Goal: Task Accomplishment & Management: Manage account settings

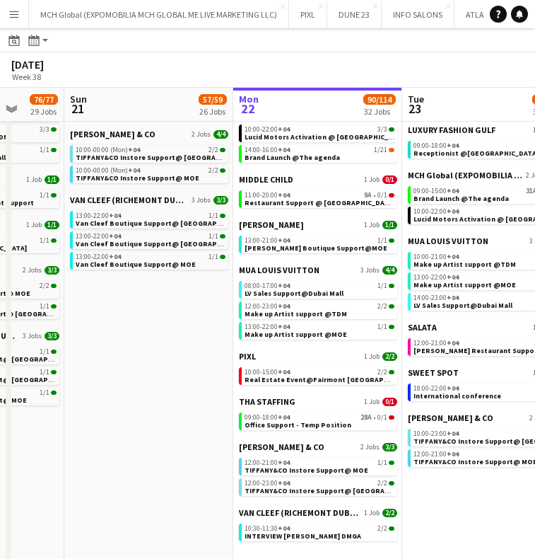
scroll to position [0, 636]
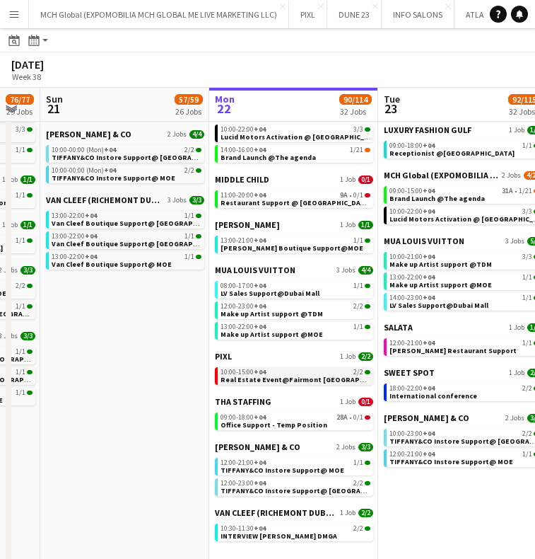
click at [242, 371] on span "10:00-15:00 +04" at bounding box center [243, 371] width 45 height 7
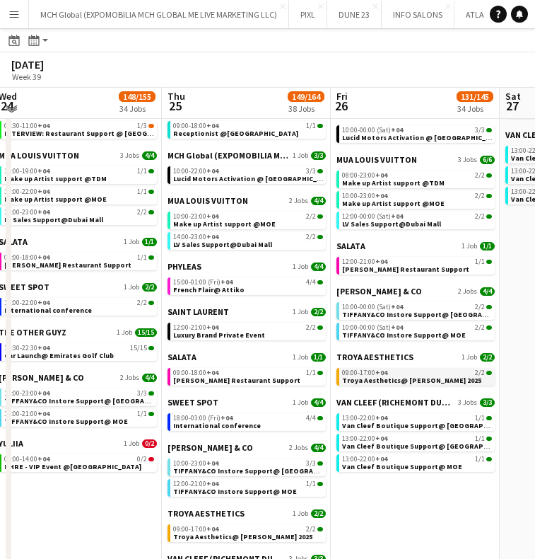
scroll to position [902, 0]
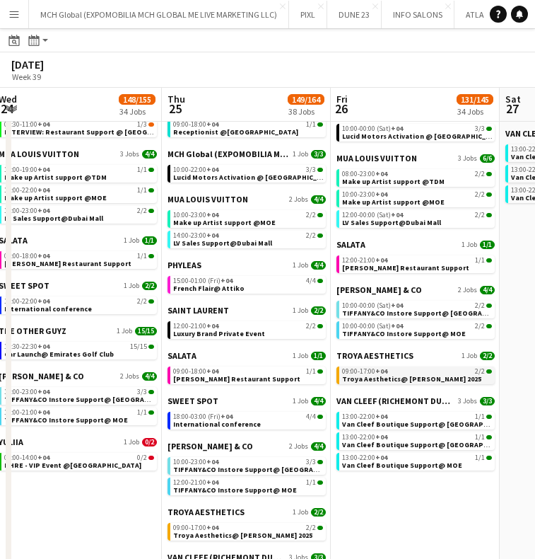
click at [355, 374] on span "Troya Aesthetics@ MEIDAM 2025" at bounding box center [411, 378] width 139 height 9
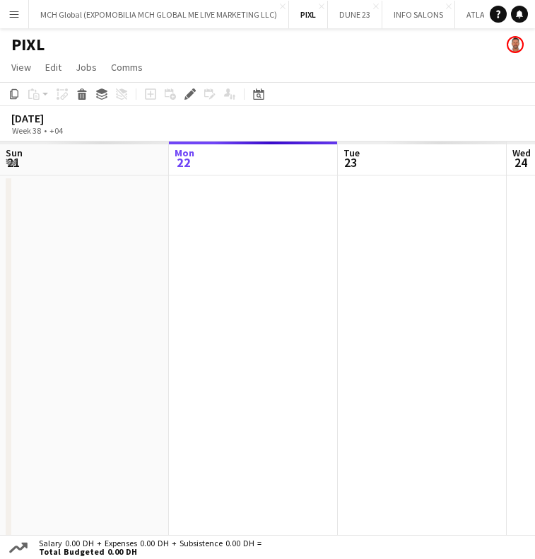
scroll to position [0, 296]
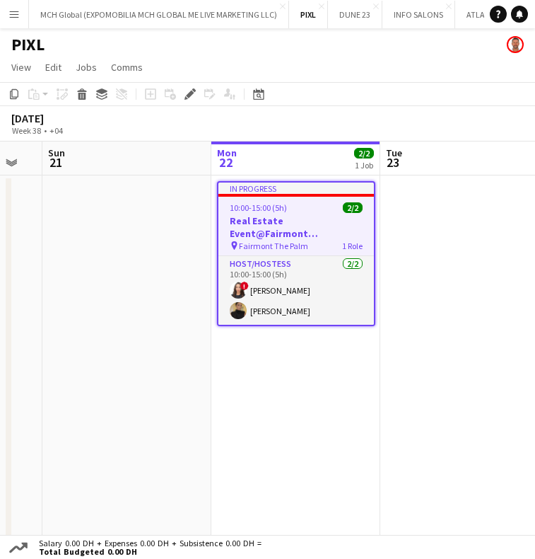
click at [284, 196] on div at bounding box center [297, 195] width 156 height 3
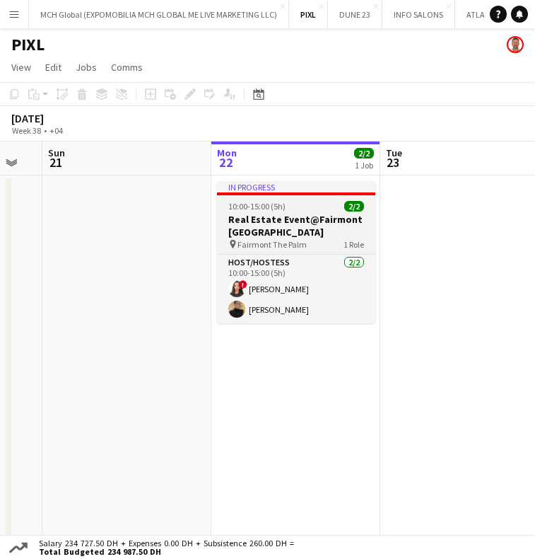
click at [284, 196] on app-job-card "In progress 10:00-15:00 (5h) 2/2 Real Estate Event@Fairmont [GEOGRAPHIC_DATA] p…" at bounding box center [296, 252] width 158 height 142
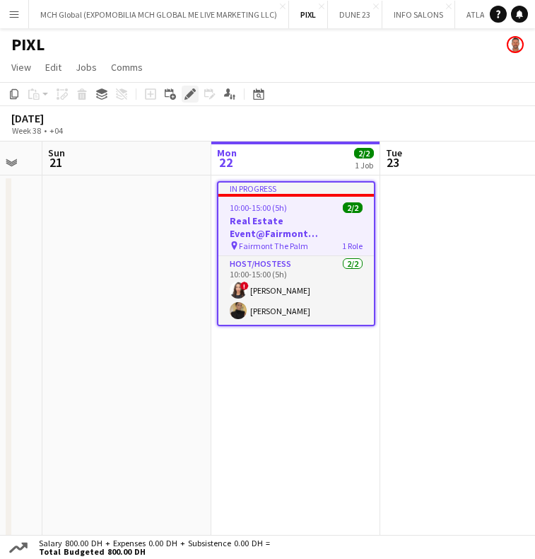
click at [191, 93] on icon at bounding box center [190, 95] width 8 height 8
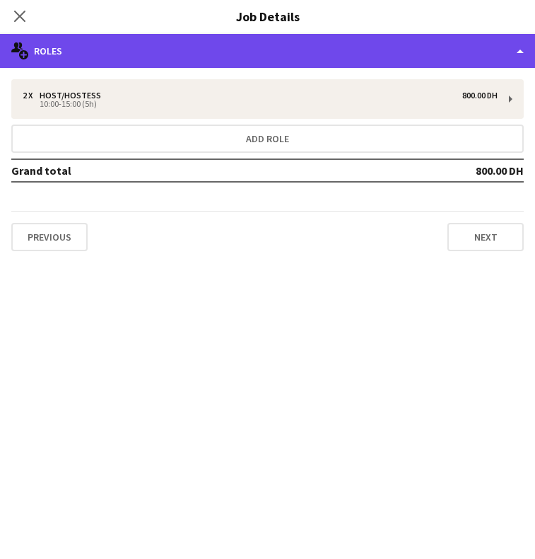
click at [164, 52] on div "multiple-users-add Roles" at bounding box center [267, 51] width 535 height 34
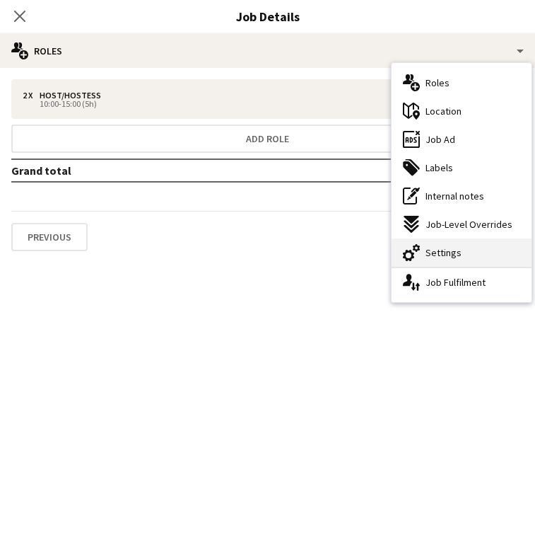
click at [436, 255] on span "Settings" at bounding box center [444, 252] width 36 height 13
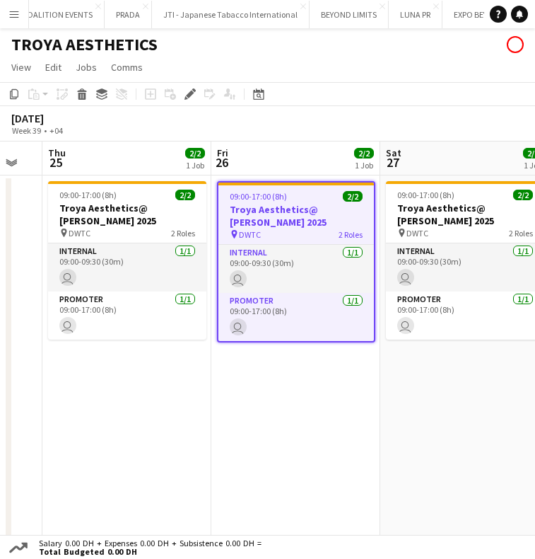
scroll to position [0, 2774]
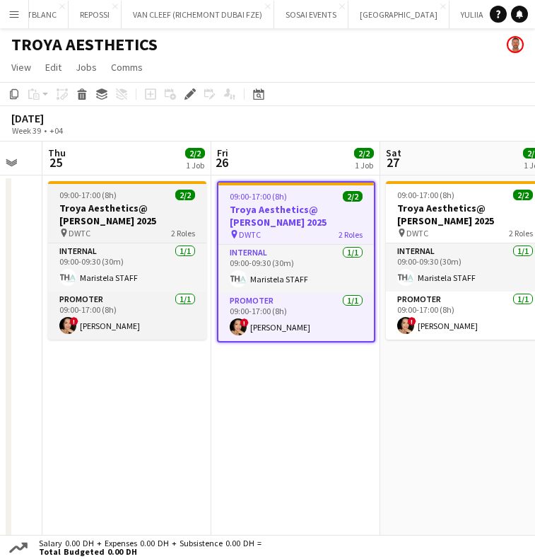
click at [127, 182] on div at bounding box center [127, 182] width 158 height 3
